Goal: Task Accomplishment & Management: Manage account settings

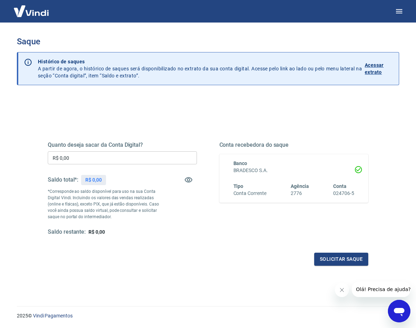
click at [134, 157] on input "R$ 0,00" at bounding box center [122, 157] width 149 height 13
click at [189, 182] on icon "button" at bounding box center [189, 179] width 8 height 8
